Goal: Find specific page/section: Find specific page/section

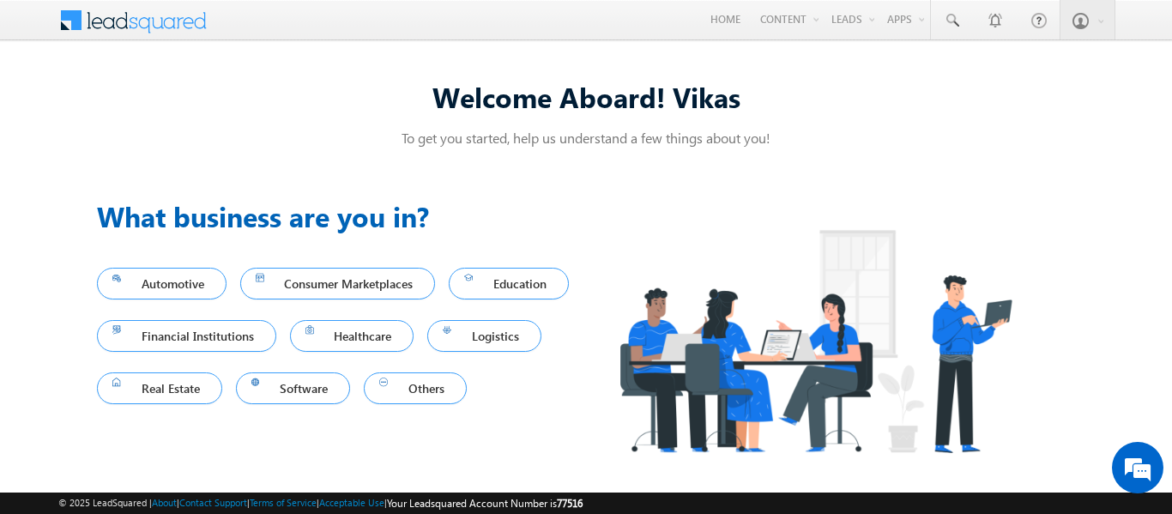
click at [842, 39] on div "Menu Vikas Singh Kushwah vikas .kush wah@s grlim ited. in SGR Limit Settings" at bounding box center [585, 21] width 1054 height 42
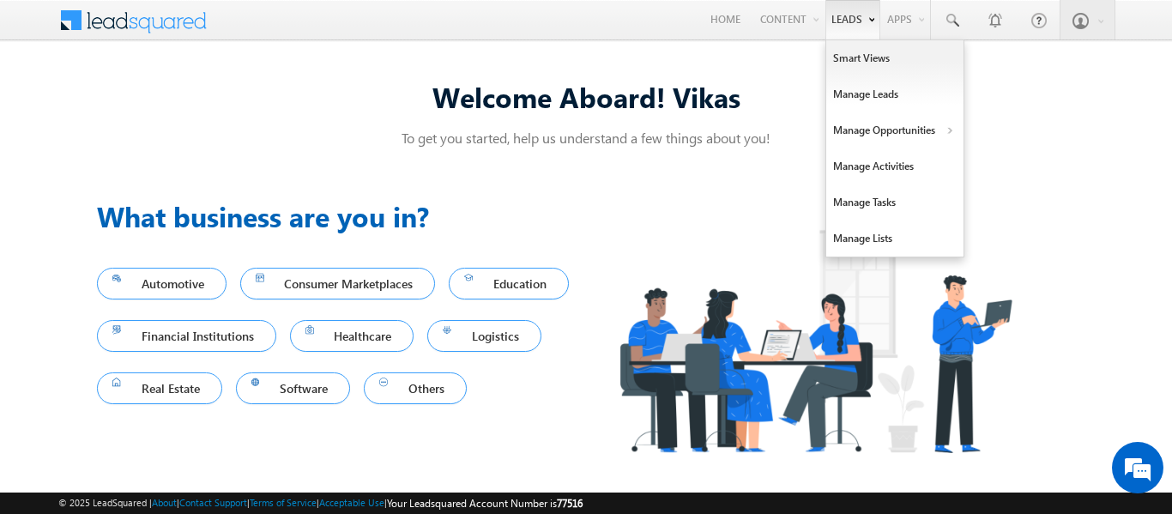
click at [843, 25] on link "Leads" at bounding box center [852, 19] width 55 height 39
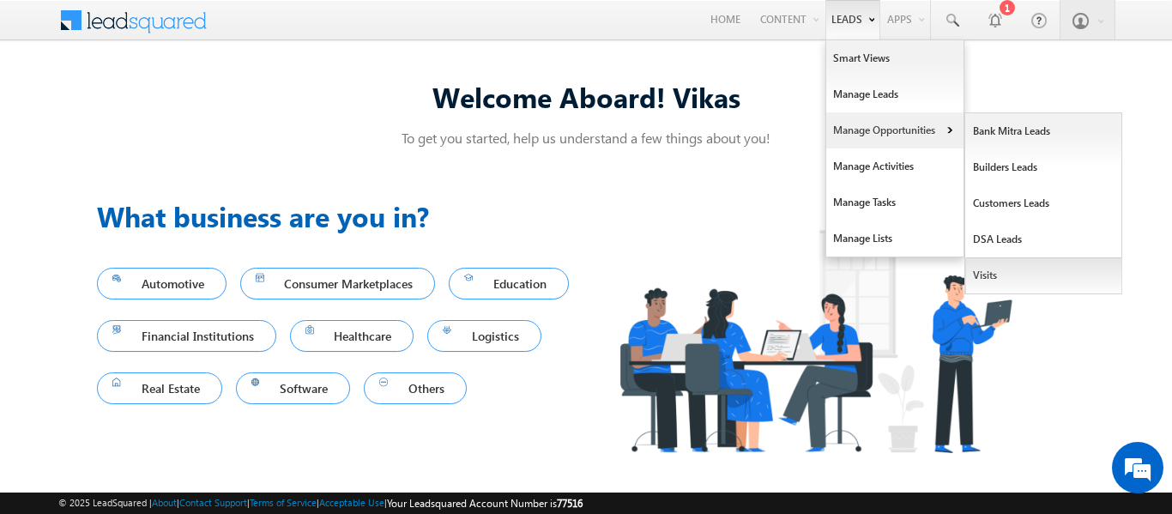
click at [1002, 268] on link "Visits" at bounding box center [1043, 275] width 157 height 36
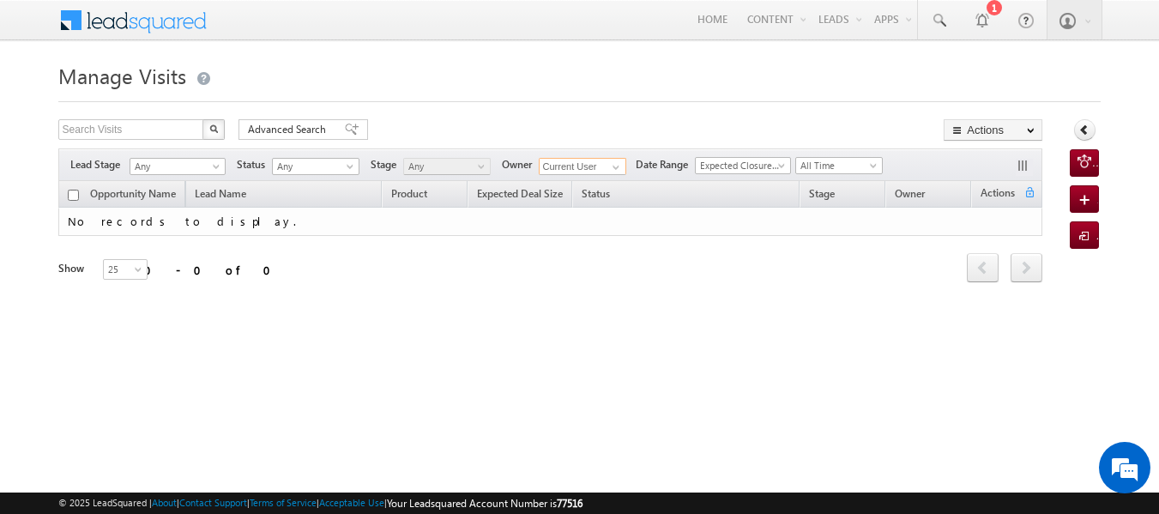
click at [604, 171] on input "Current User" at bounding box center [582, 166] width 87 height 17
click at [615, 167] on span at bounding box center [616, 167] width 14 height 14
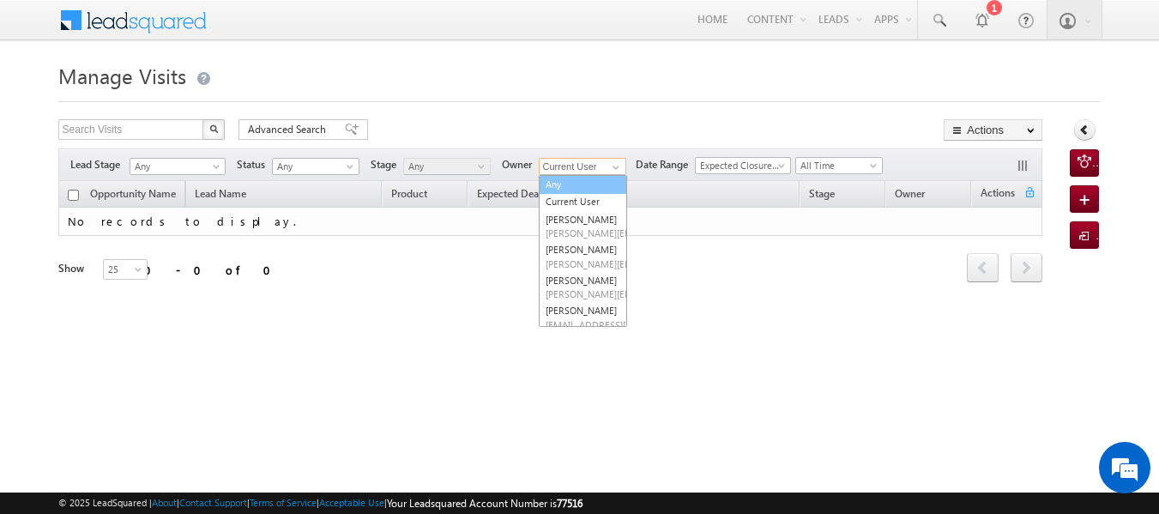
click at [588, 189] on link "Any" at bounding box center [583, 185] width 88 height 20
type input "Any"
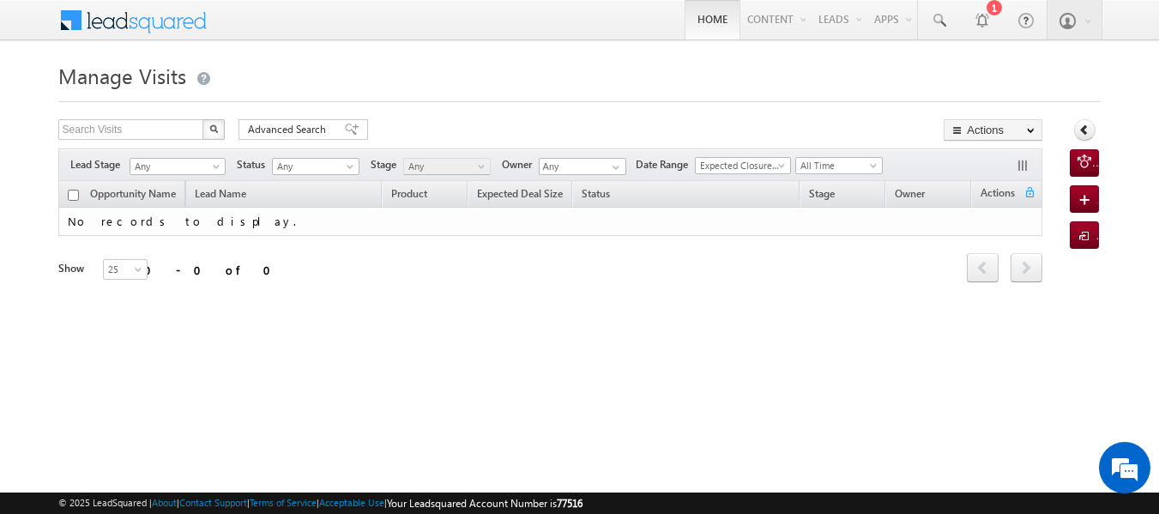
click at [695, 31] on link "Home" at bounding box center [712, 19] width 56 height 39
